Goal: Complete application form: Complete application form

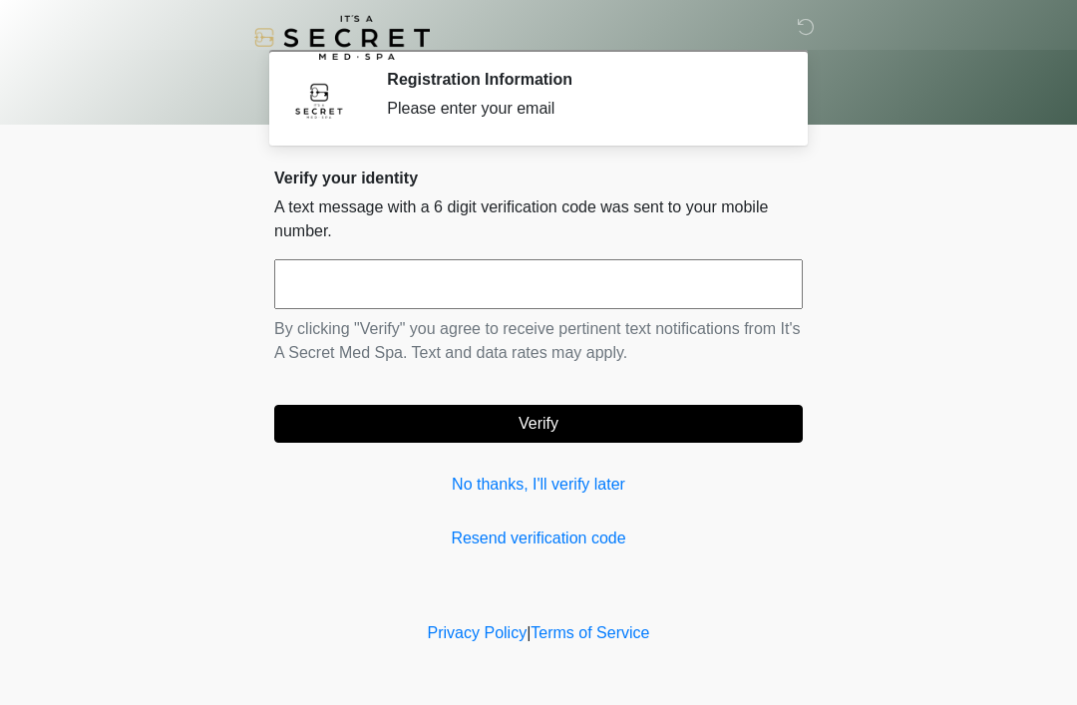
click at [646, 306] on input "text" at bounding box center [538, 284] width 528 height 50
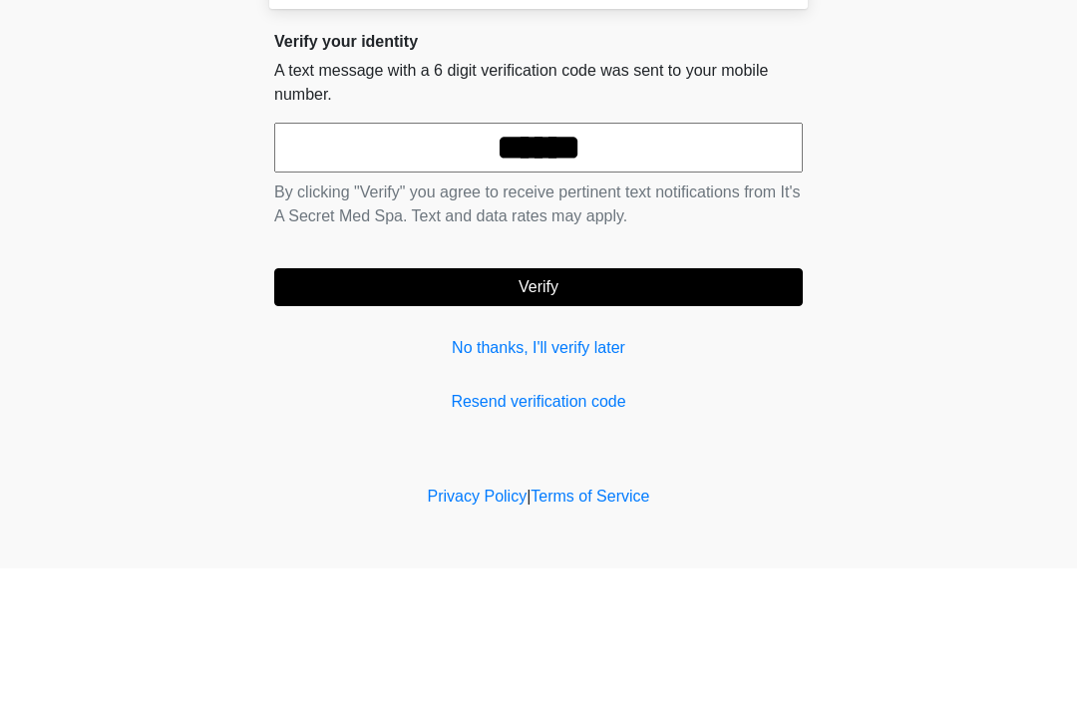
type input "******"
click at [702, 405] on button "Verify" at bounding box center [538, 424] width 528 height 38
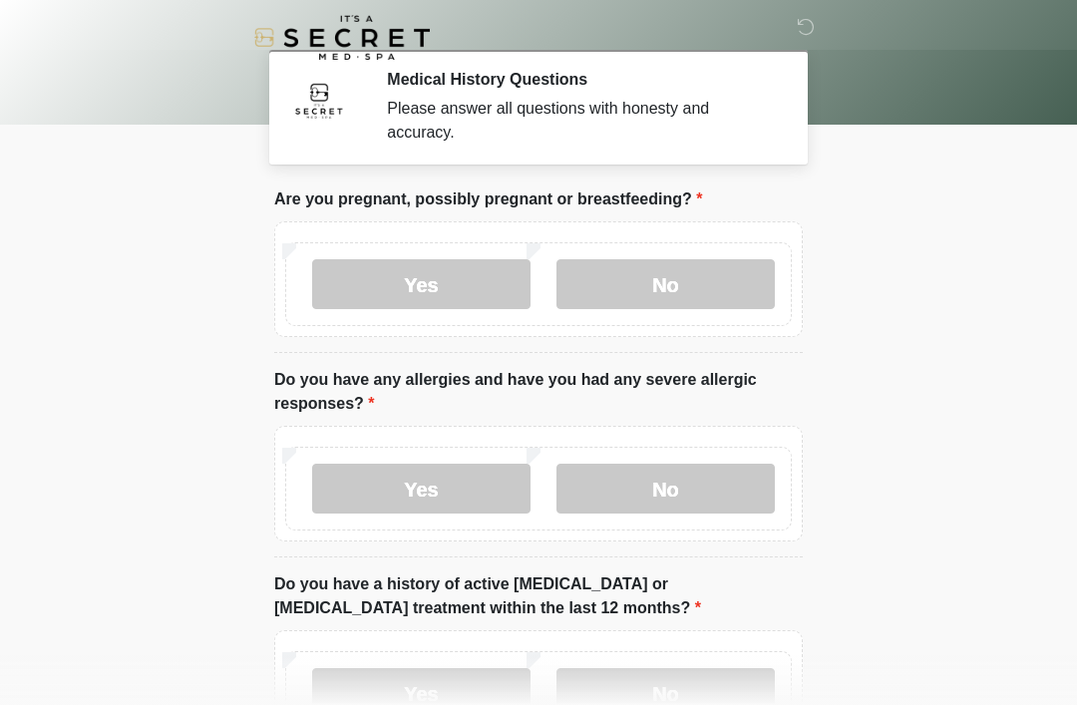
click at [704, 277] on label "No" at bounding box center [665, 284] width 218 height 50
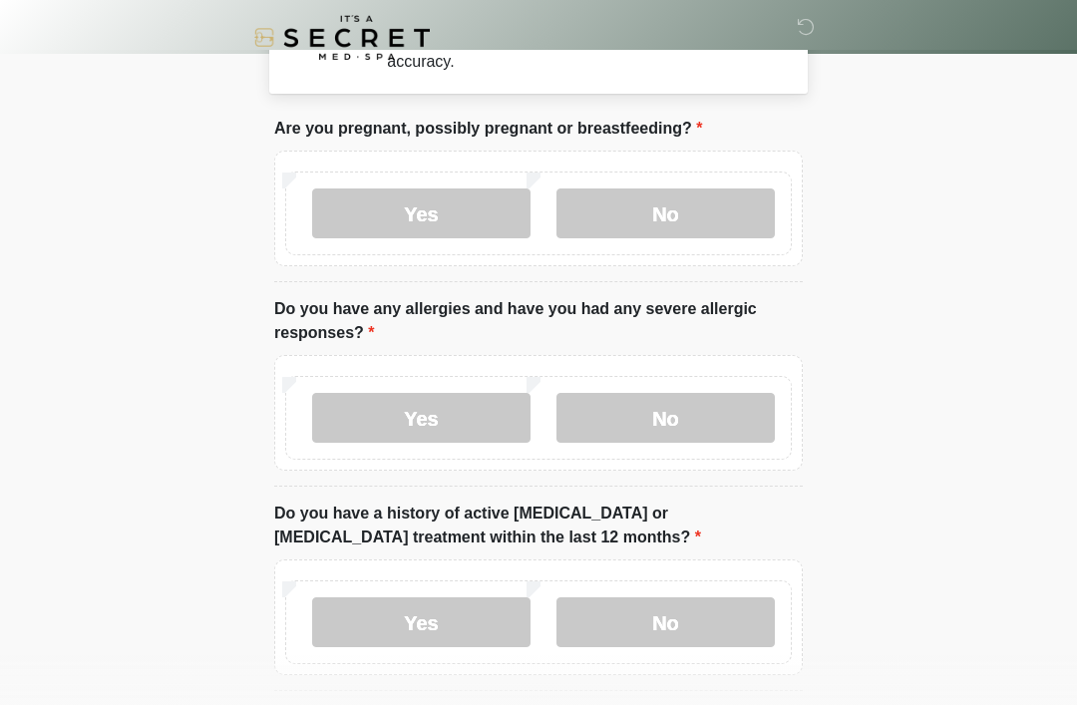
scroll to position [129, 0]
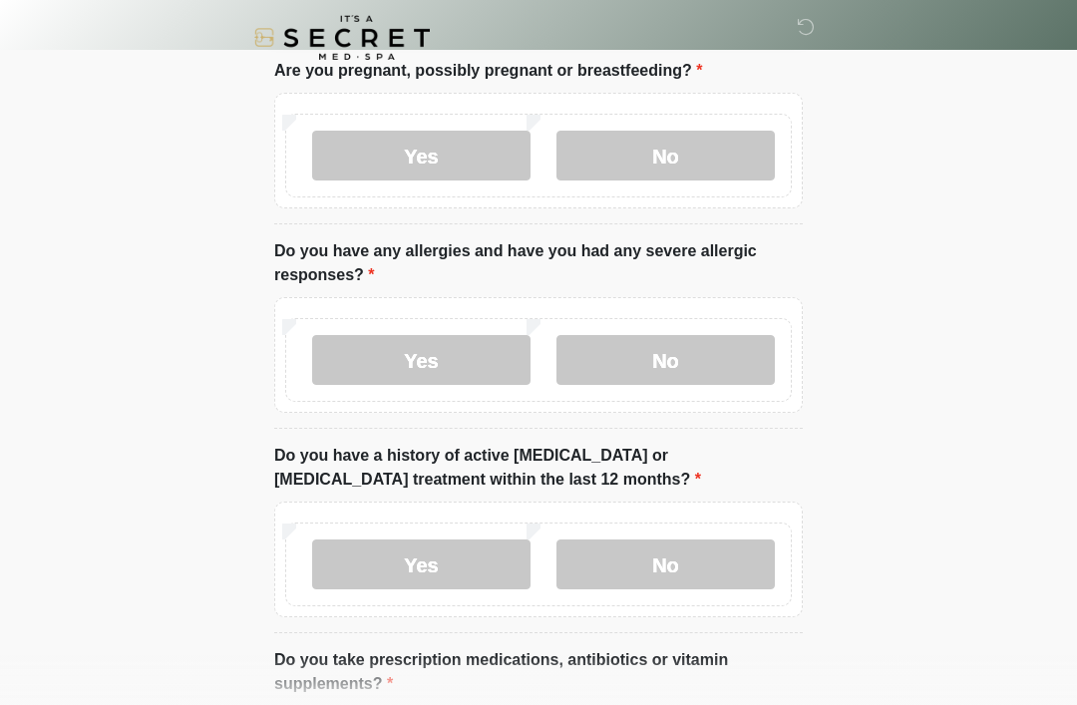
click at [723, 344] on label "No" at bounding box center [665, 360] width 218 height 50
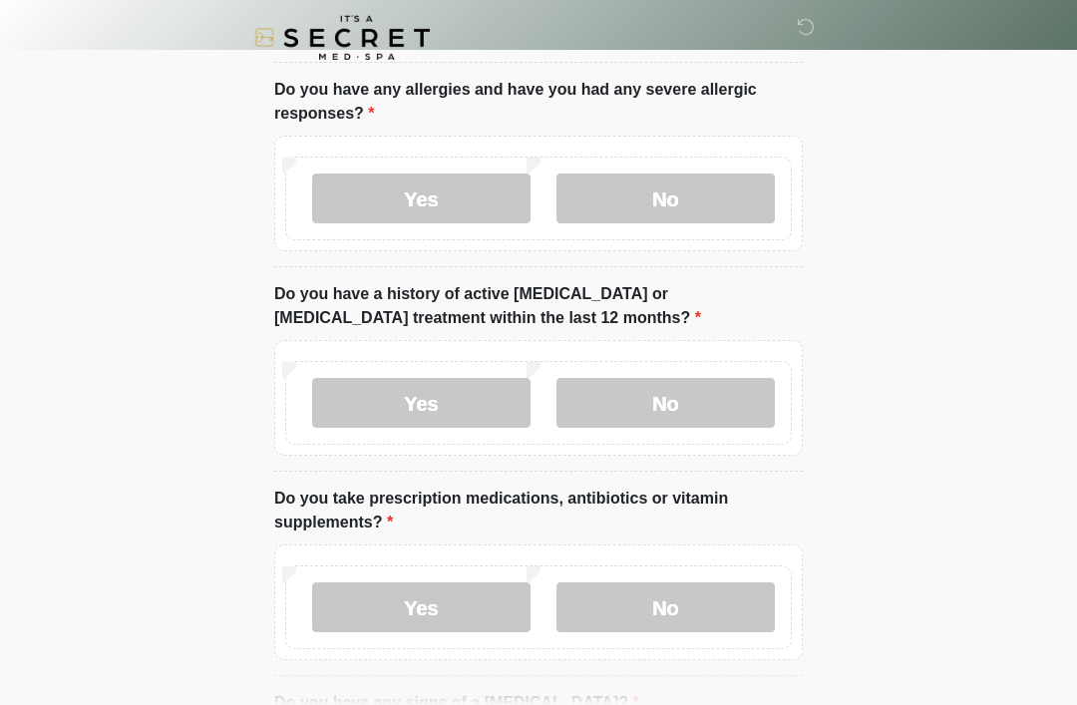
scroll to position [292, 0]
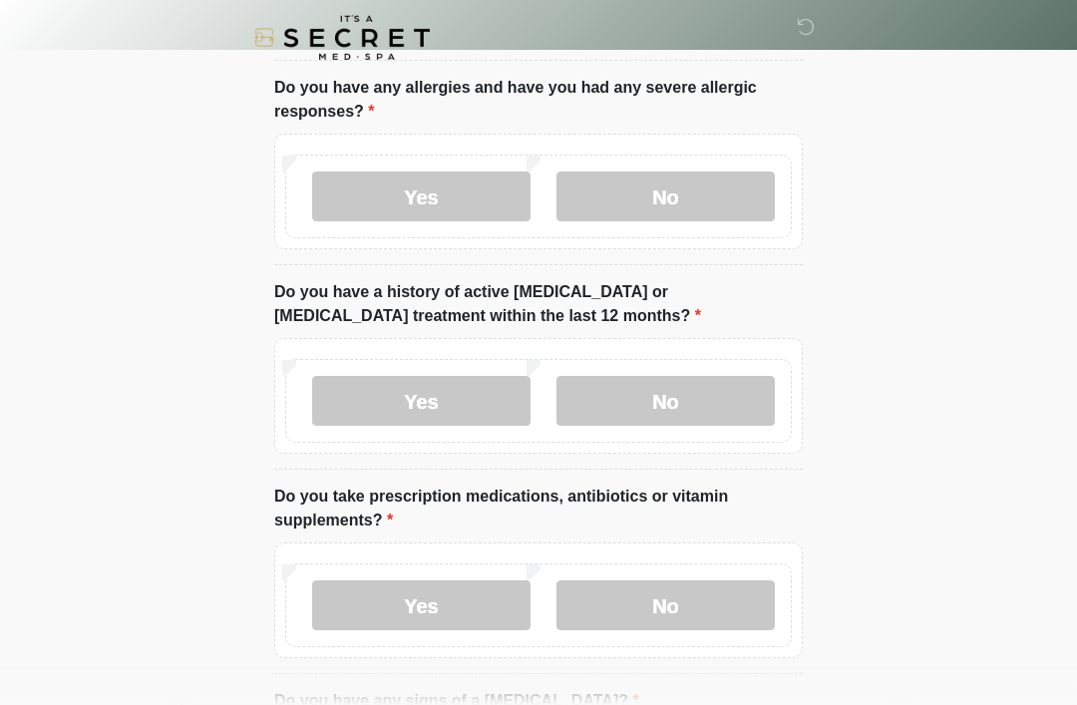
click at [692, 383] on label "No" at bounding box center [665, 401] width 218 height 50
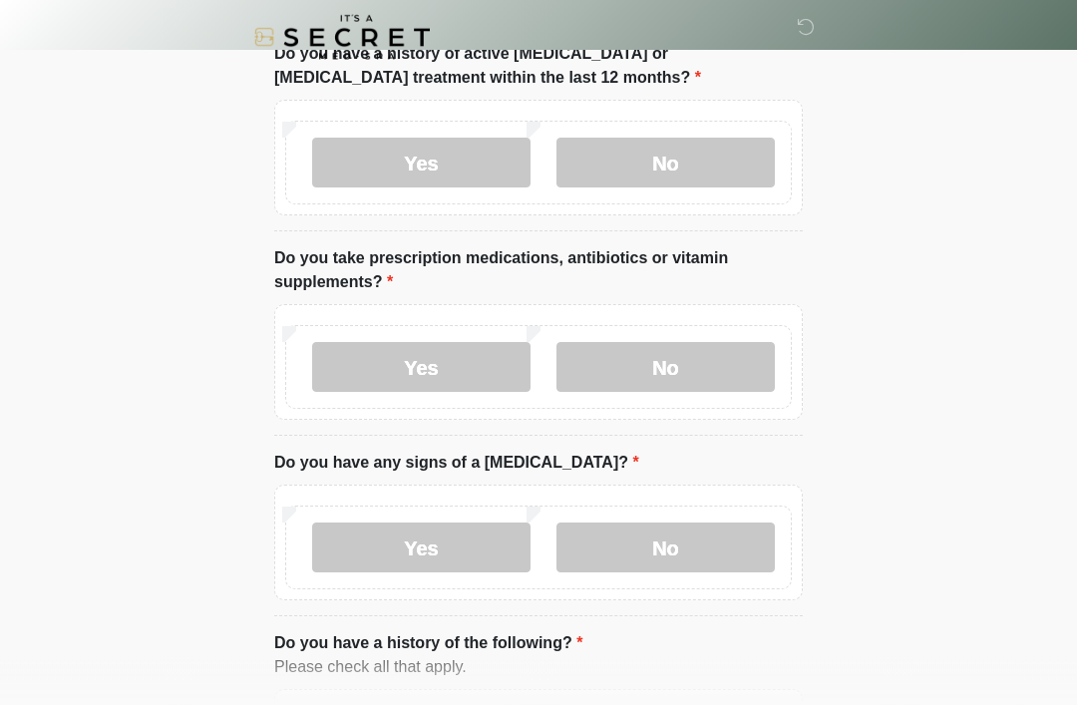
scroll to position [550, 0]
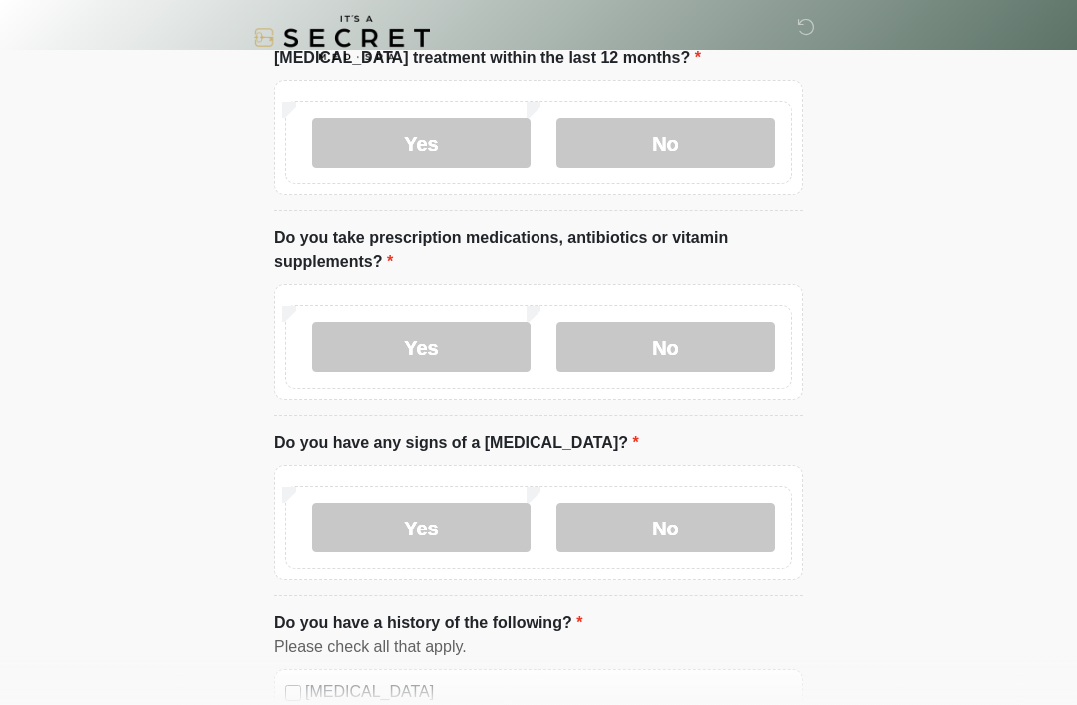
click at [685, 331] on label "No" at bounding box center [665, 347] width 218 height 50
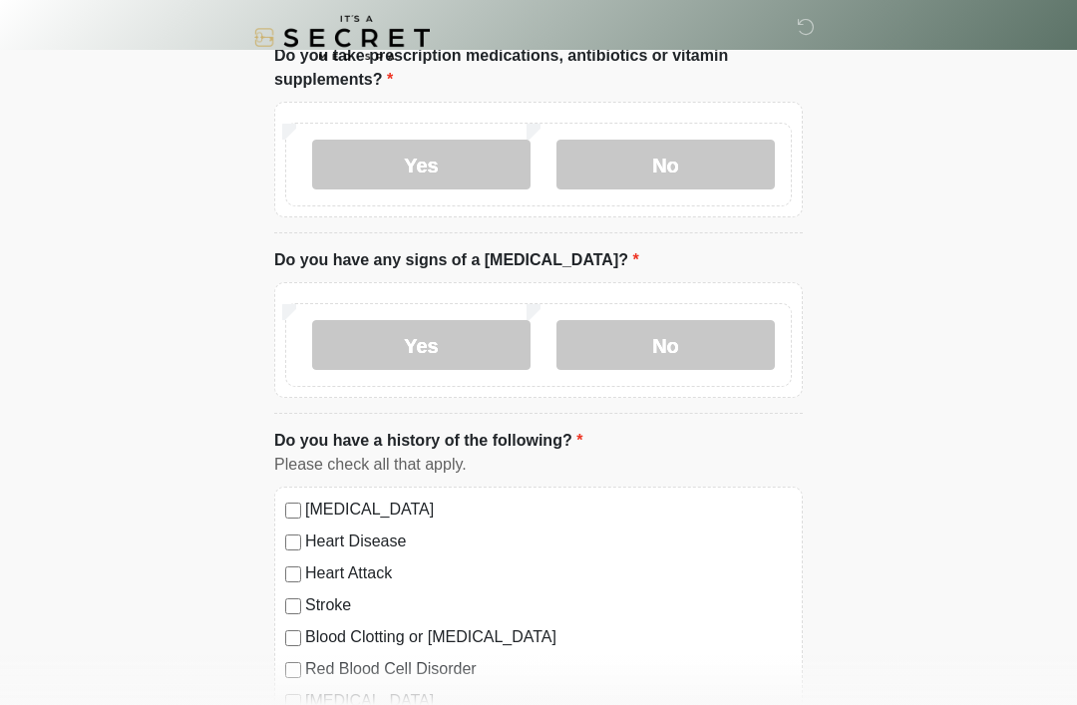
scroll to position [737, 0]
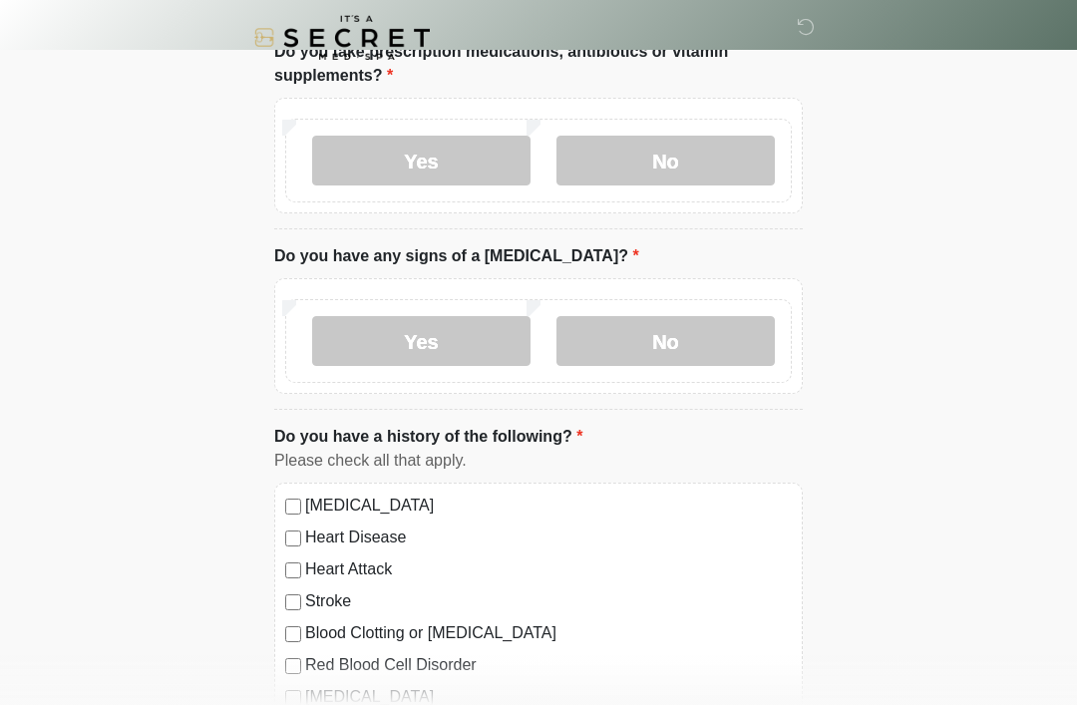
click at [685, 340] on label "No" at bounding box center [665, 341] width 218 height 50
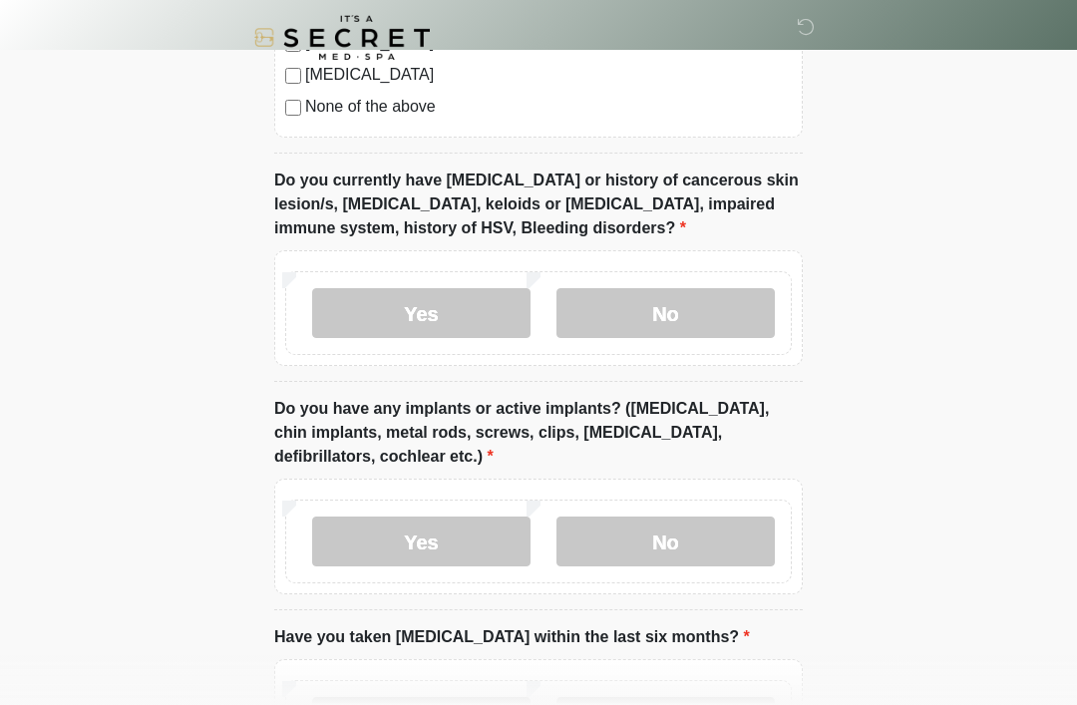
scroll to position [1487, 0]
click at [706, 300] on label "No" at bounding box center [665, 313] width 218 height 50
click at [699, 556] on label "No" at bounding box center [665, 540] width 218 height 50
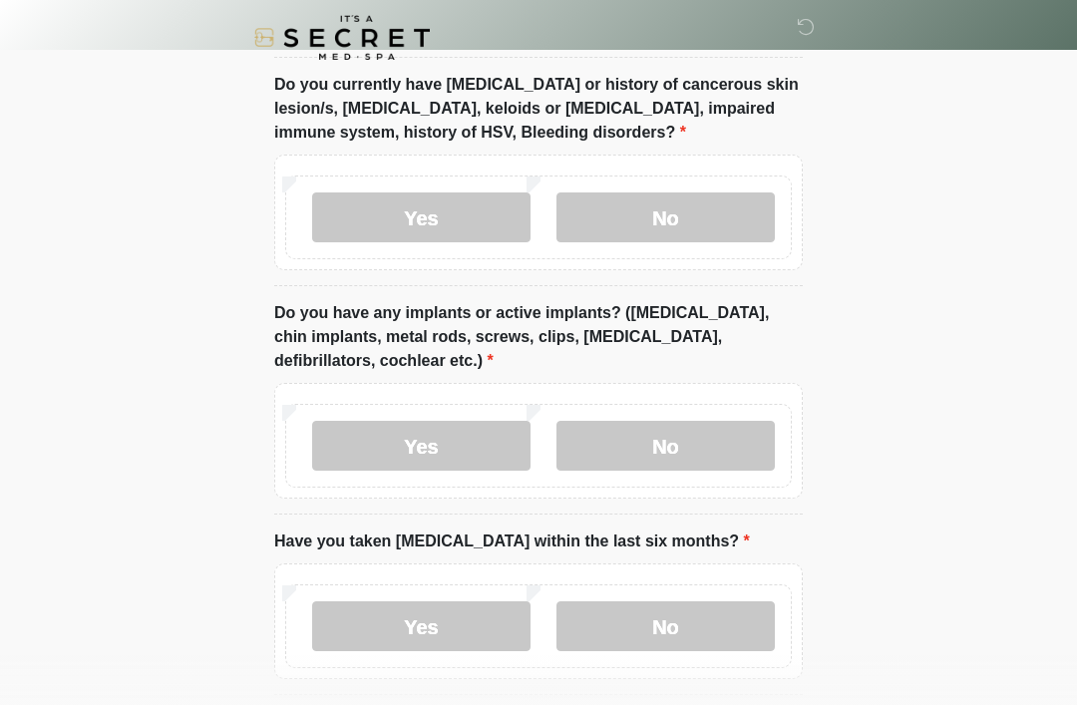
scroll to position [1666, 0]
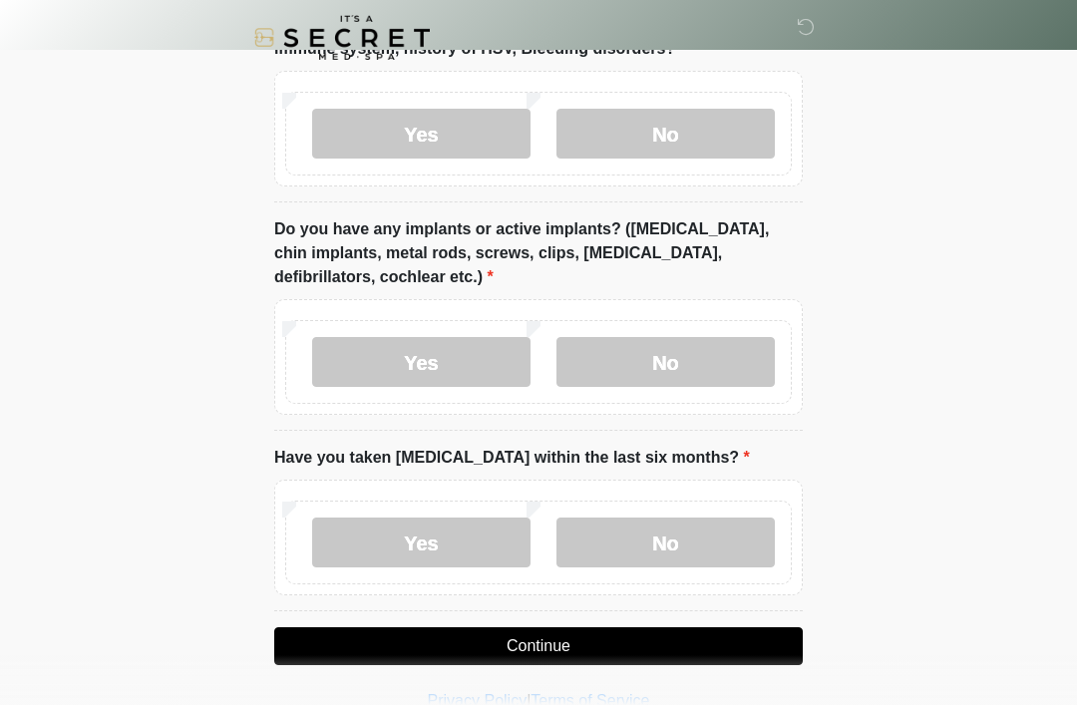
click at [711, 542] on label "No" at bounding box center [665, 542] width 218 height 50
click at [575, 655] on button "Continue" at bounding box center [538, 646] width 528 height 38
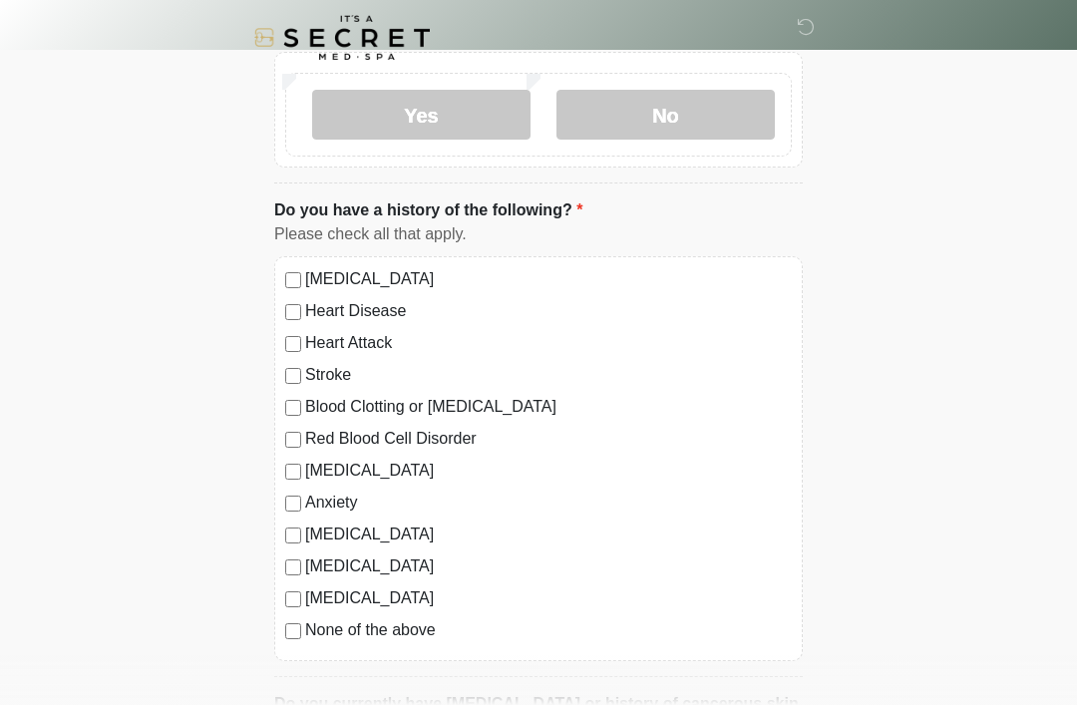
scroll to position [0, 0]
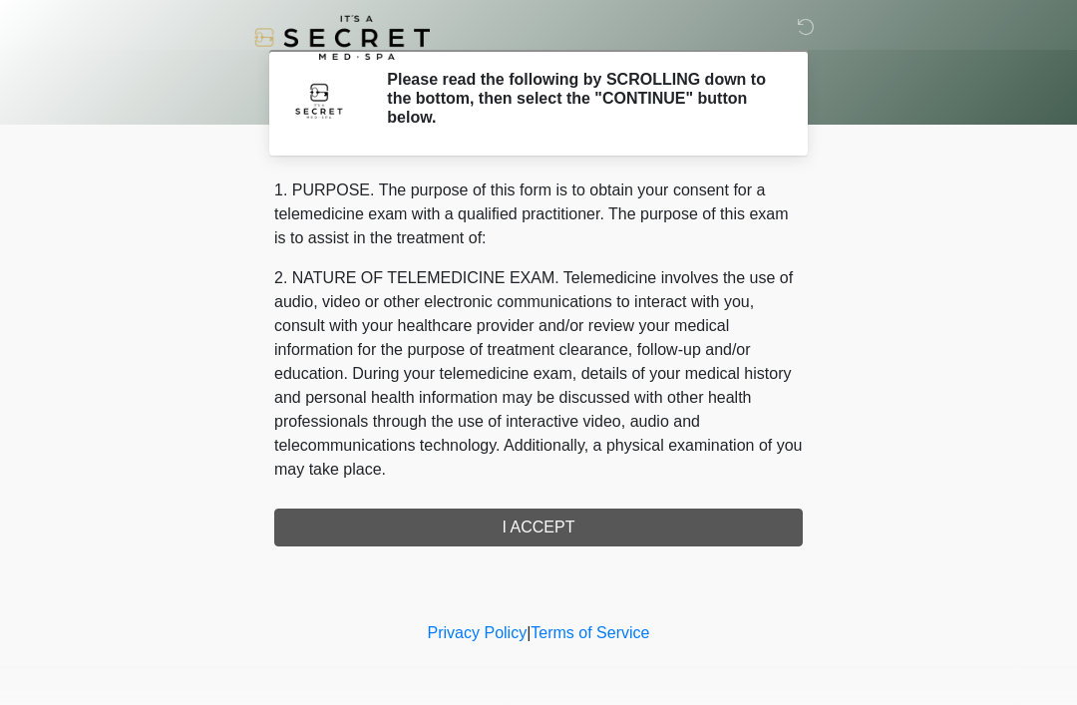
click at [545, 532] on div "1. PURPOSE. The purpose of this form is to obtain your consent for a telemedici…" at bounding box center [538, 362] width 528 height 368
click at [559, 533] on div "1. PURPOSE. The purpose of this form is to obtain your consent for a telemedici…" at bounding box center [538, 362] width 528 height 368
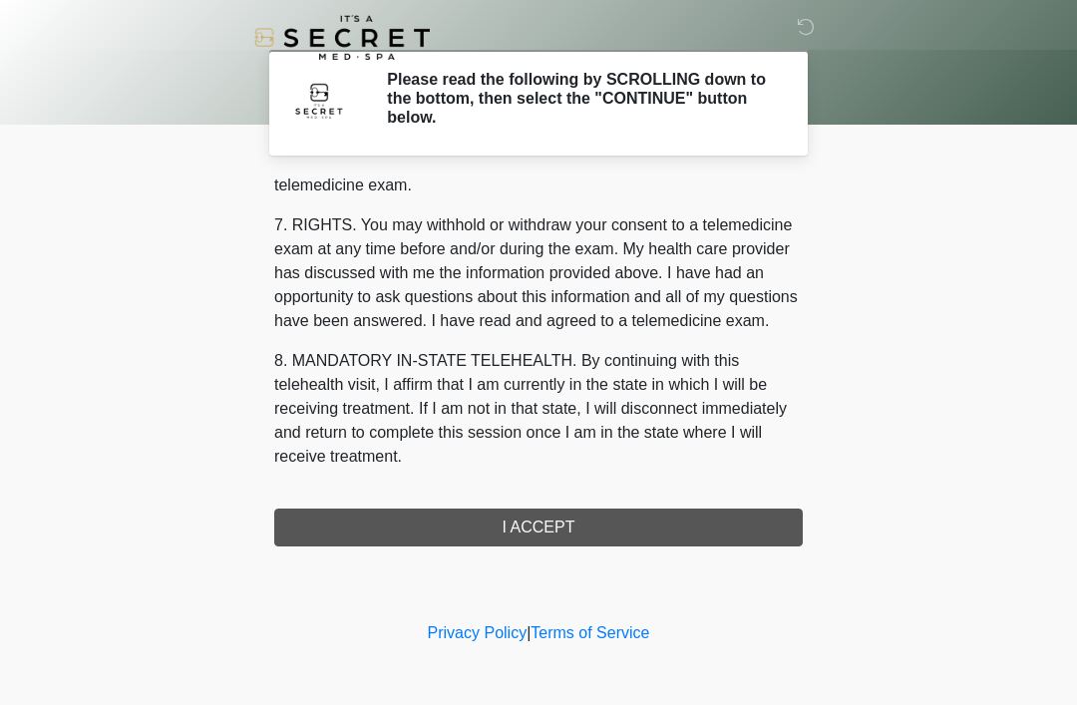
scroll to position [850, 0]
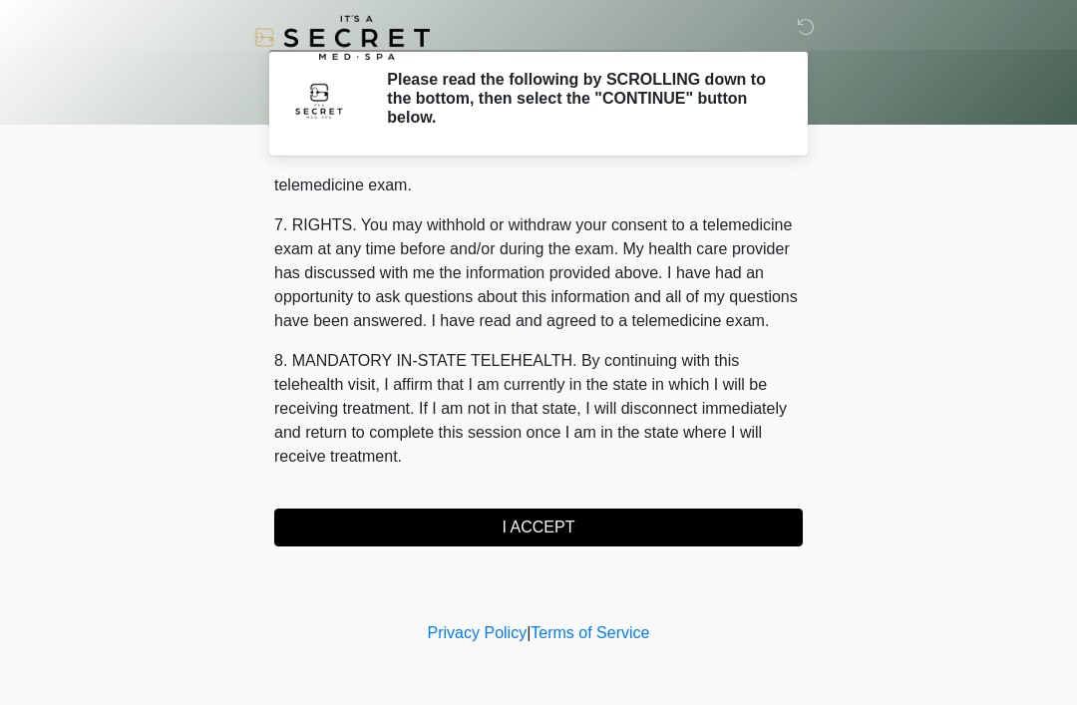
click at [561, 532] on button "I ACCEPT" at bounding box center [538, 527] width 528 height 38
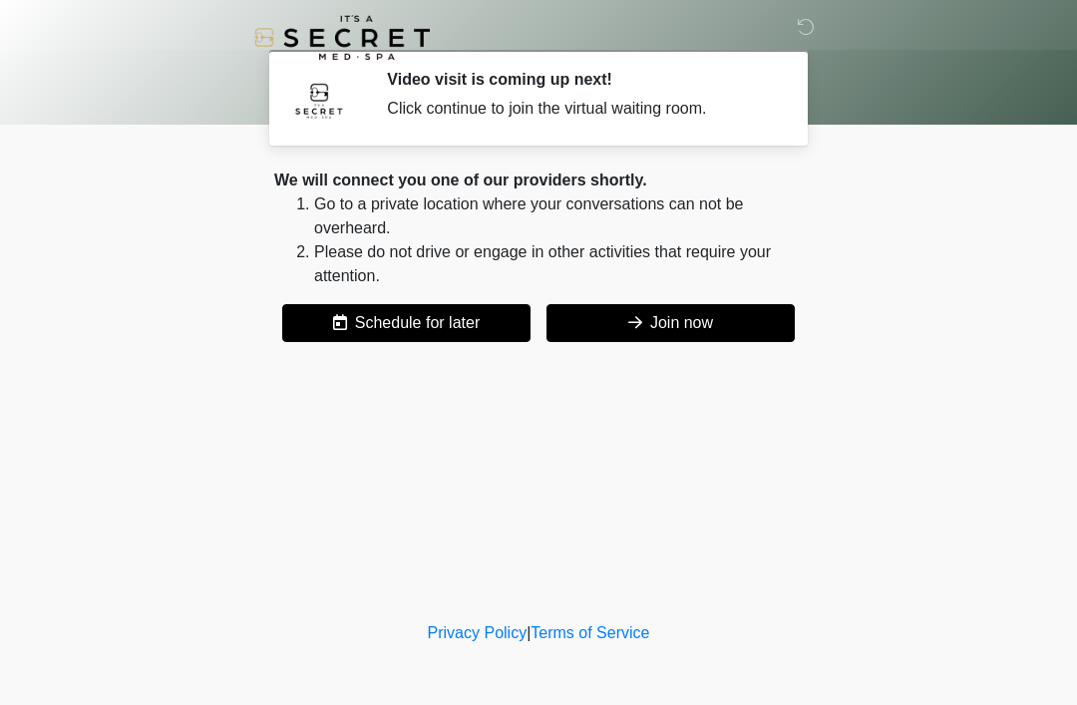
click at [699, 323] on button "Join now" at bounding box center [670, 323] width 248 height 38
